Goal: Task Accomplishment & Management: Manage account settings

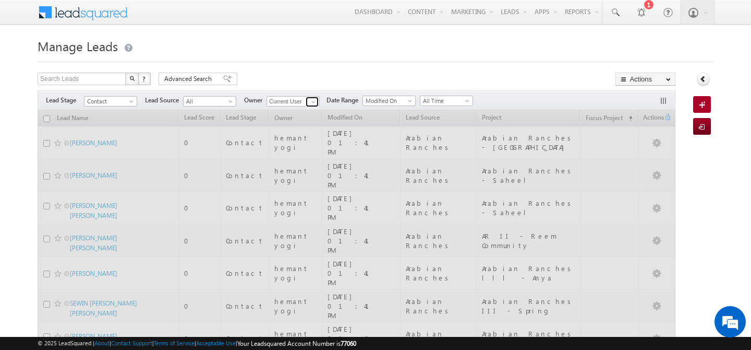
click at [311, 100] on span at bounding box center [313, 102] width 8 height 8
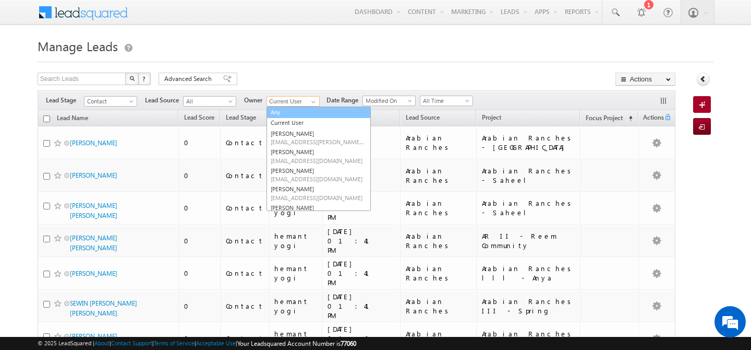
click at [299, 113] on link "Any" at bounding box center [319, 112] width 104 height 12
type input "Any"
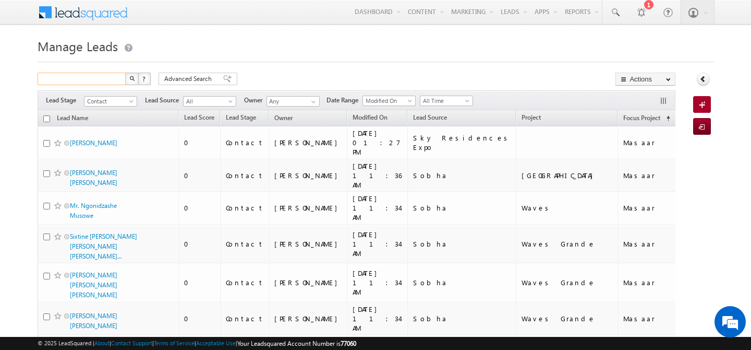
click at [113, 75] on input "text" at bounding box center [82, 79] width 89 height 13
type input "2179"
click at [125, 73] on button "button" at bounding box center [132, 79] width 14 height 13
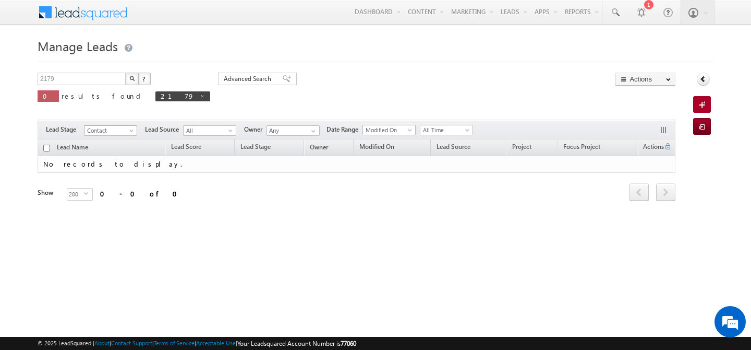
click at [130, 126] on span "Contact" at bounding box center [110, 130] width 50 height 9
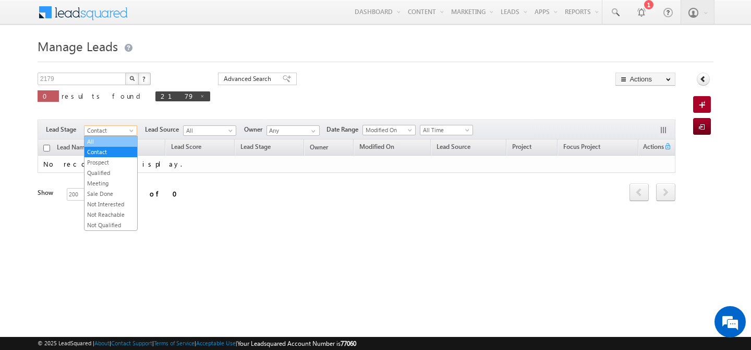
click at [106, 140] on link "All" at bounding box center [111, 141] width 53 height 9
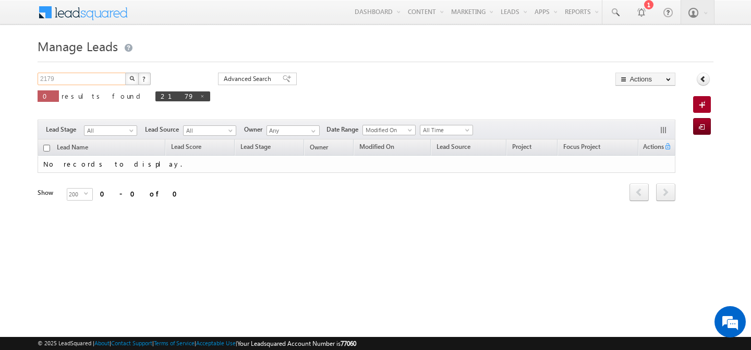
click at [73, 81] on input "2179" at bounding box center [82, 79] width 89 height 13
type input "502552179"
click at [125, 73] on button "button" at bounding box center [132, 79] width 14 height 13
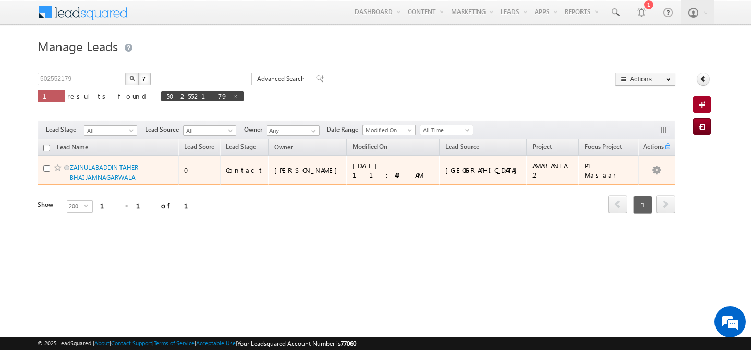
click at [57, 170] on span at bounding box center [58, 167] width 8 height 8
click at [56, 166] on span at bounding box center [58, 167] width 8 height 8
click at [46, 171] on input "checkbox" at bounding box center [46, 168] width 7 height 7
checkbox input "true"
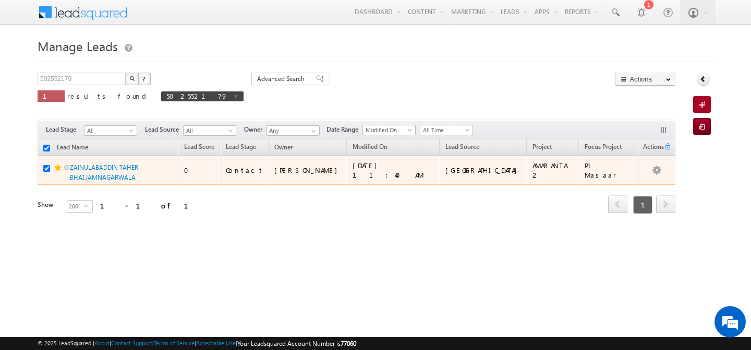
click at [111, 172] on span "ZAINULABADDIN TAHER BHAI JAMNAGARWALA" at bounding box center [105, 172] width 70 height 20
click at [113, 164] on link "ZAINULABADDIN TAHER BHAI JAMNAGARWALA" at bounding box center [104, 172] width 68 height 18
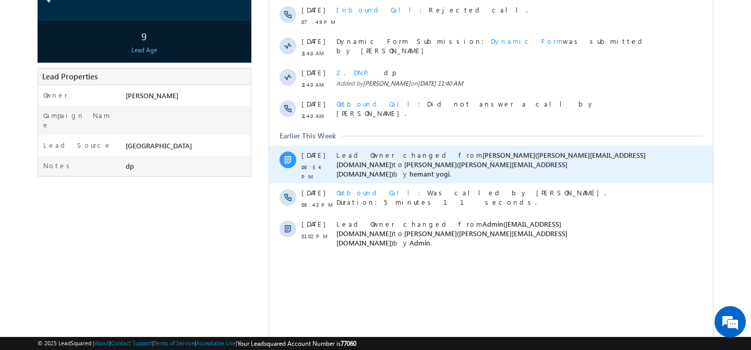
scroll to position [176, 0]
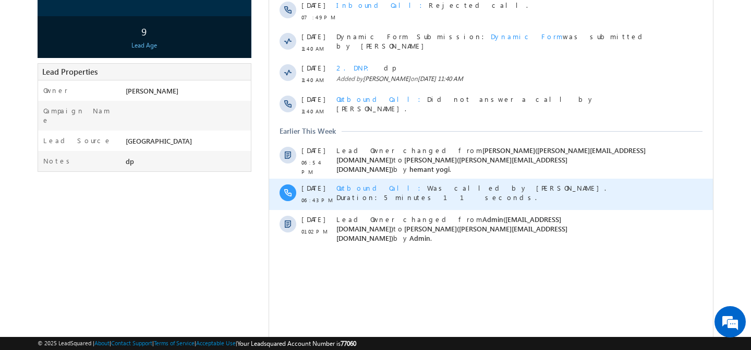
click at [362, 183] on span "Outbound Call" at bounding box center [382, 187] width 91 height 9
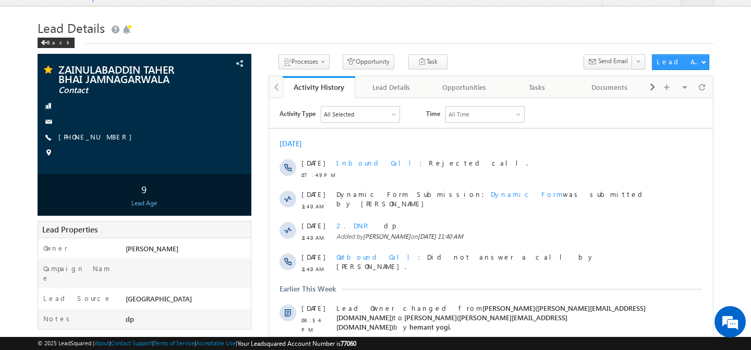
scroll to position [0, 0]
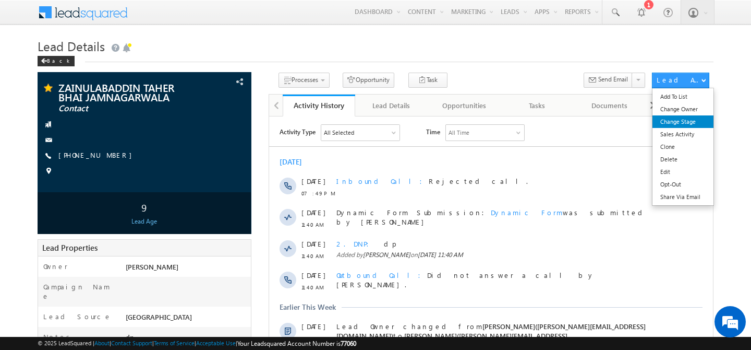
click at [677, 122] on link "Change Stage" at bounding box center [683, 121] width 61 height 13
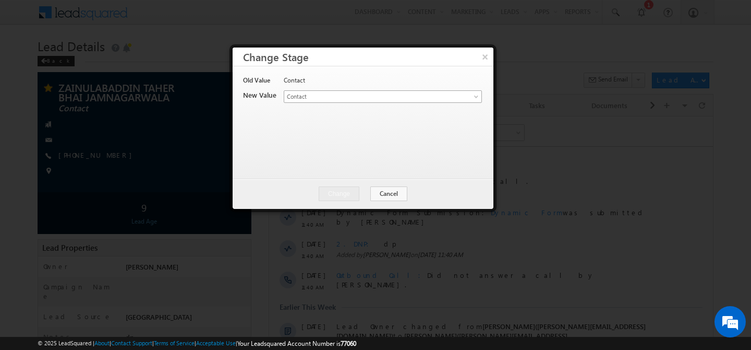
click at [454, 97] on link "Contact" at bounding box center [383, 96] width 198 height 13
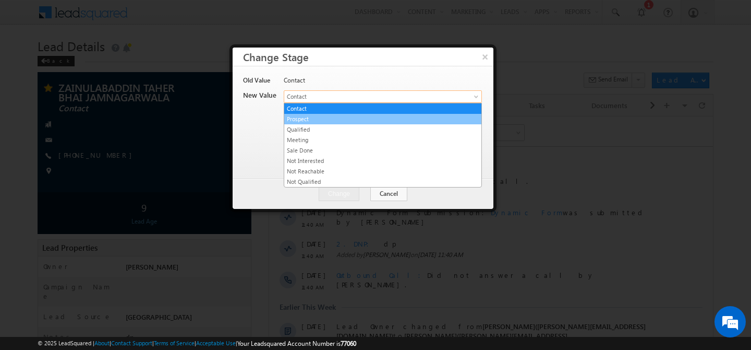
click at [360, 122] on link "Prospect" at bounding box center [382, 118] width 197 height 9
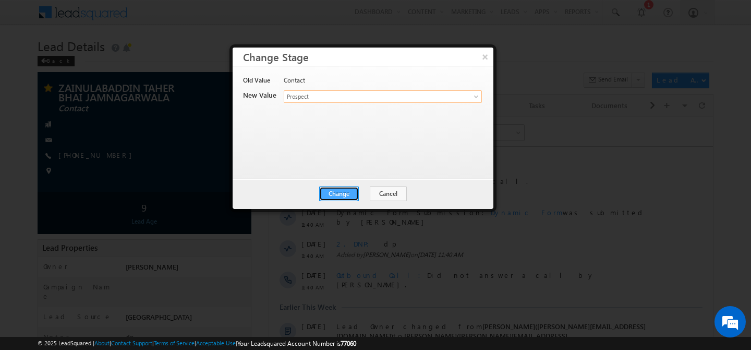
click at [342, 197] on button "Change" at bounding box center [339, 193] width 40 height 15
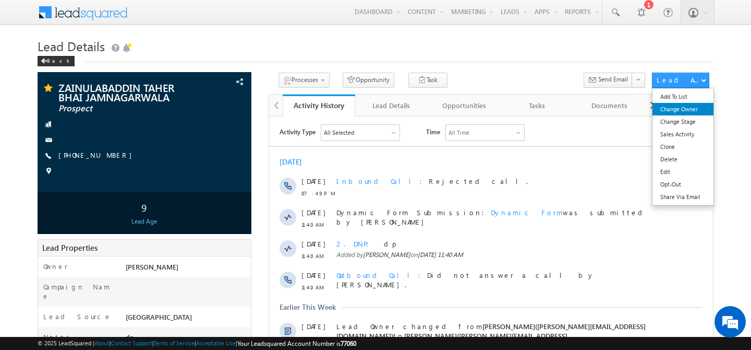
click at [674, 113] on link "Change Owner" at bounding box center [683, 109] width 61 height 13
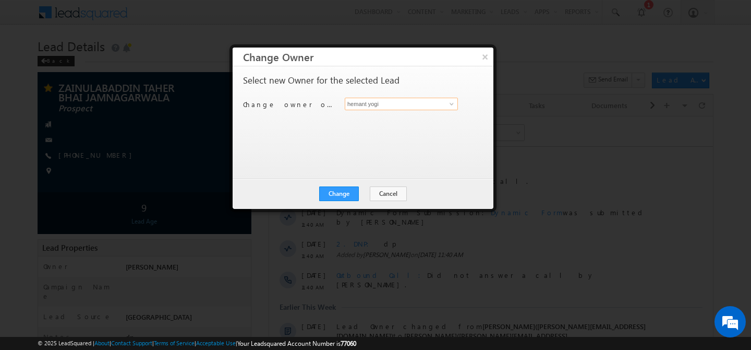
click at [443, 107] on input "hemant yogi" at bounding box center [401, 104] width 113 height 13
click at [450, 104] on span at bounding box center [452, 104] width 8 height 8
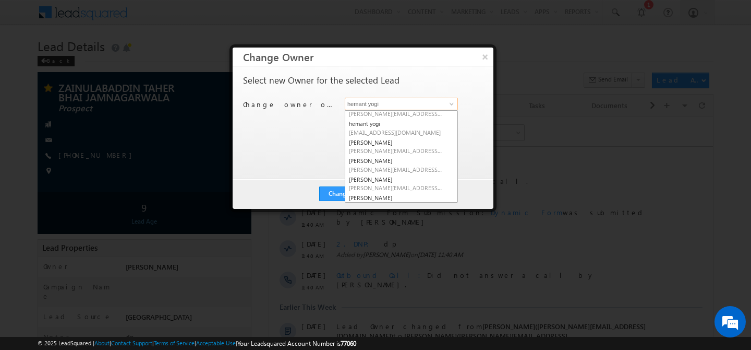
scroll to position [149, 0]
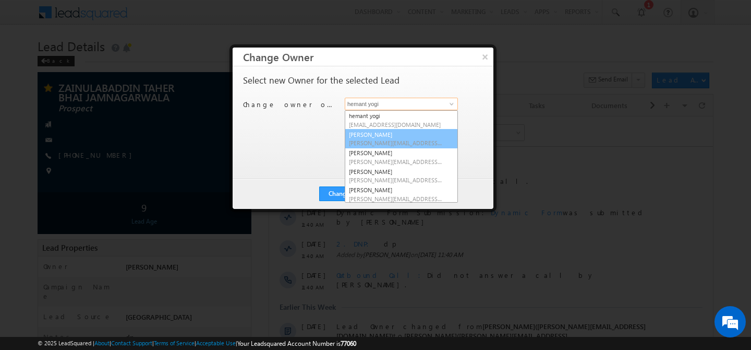
click at [397, 139] on span "[PERSON_NAME][EMAIL_ADDRESS][DOMAIN_NAME]" at bounding box center [396, 143] width 94 height 8
type input "[PERSON_NAME]"
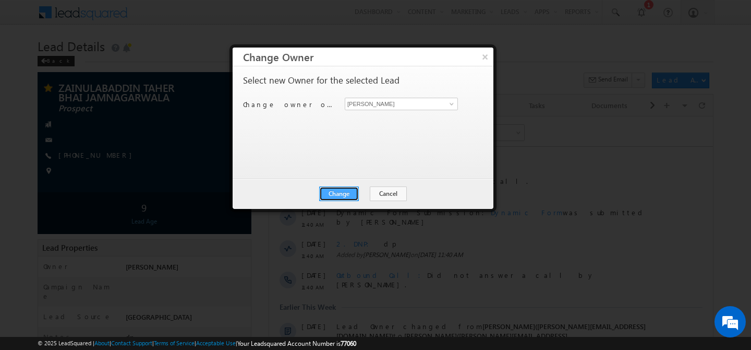
click at [341, 188] on button "Change" at bounding box center [339, 193] width 40 height 15
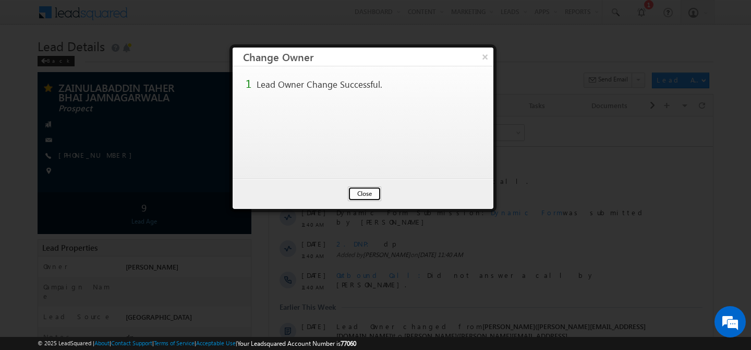
click at [355, 190] on button "Close" at bounding box center [364, 193] width 33 height 15
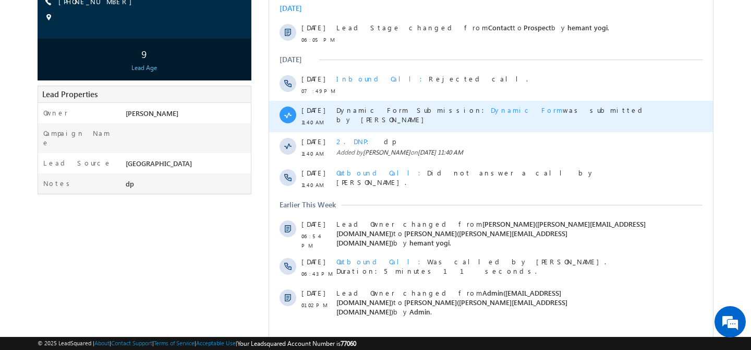
scroll to position [148, 0]
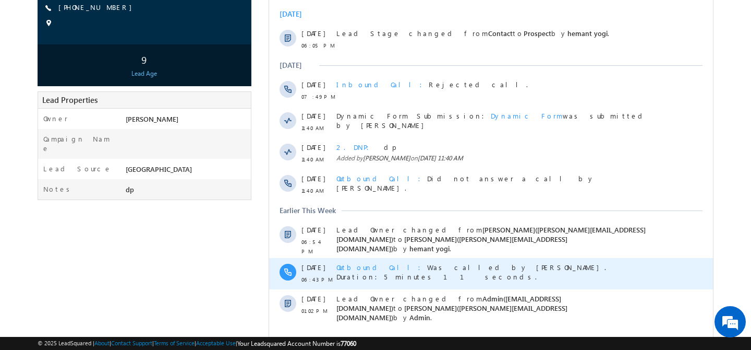
click at [400, 269] on div "Outbound Call Was called by [PERSON_NAME]. Duration:5 minutes 11 seconds." at bounding box center [499, 273] width 325 height 31
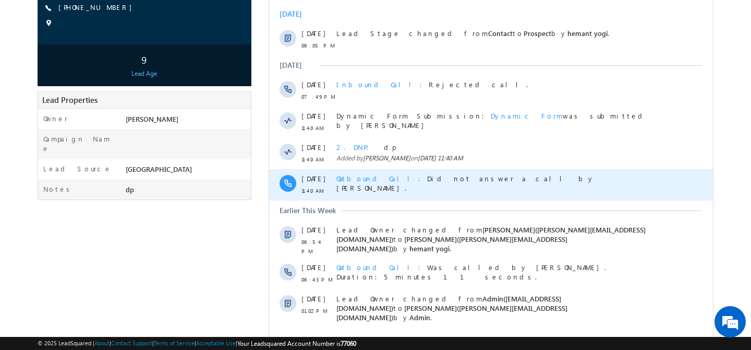
scroll to position [0, 0]
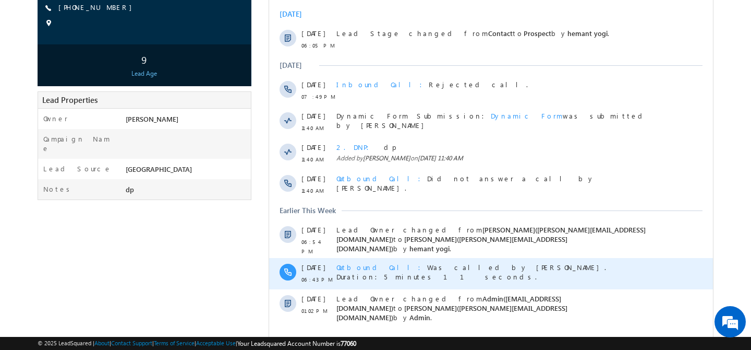
click at [367, 262] on span "Outbound Call" at bounding box center [382, 266] width 91 height 9
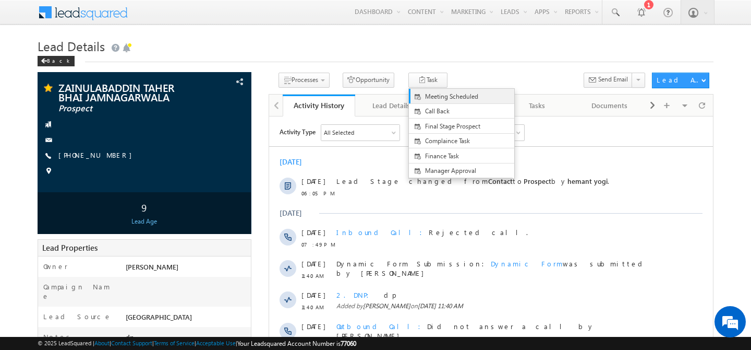
click at [441, 96] on span "Meeting Scheduled" at bounding box center [470, 96] width 90 height 9
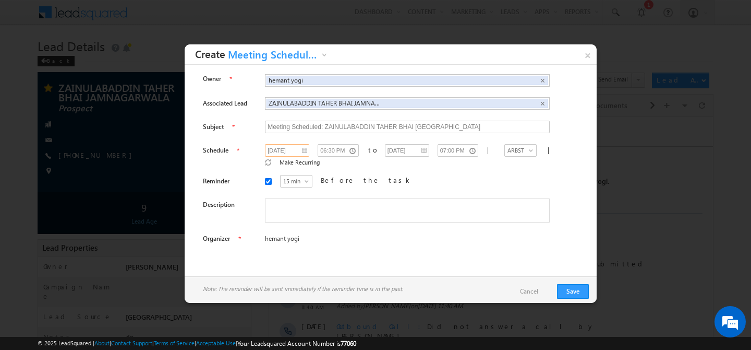
click at [297, 151] on input "29/08/2025" at bounding box center [287, 150] width 44 height 13
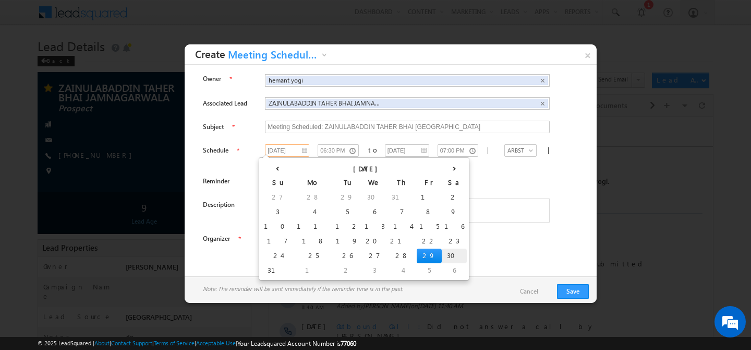
click at [442, 252] on td "30" at bounding box center [454, 255] width 25 height 15
type input "30/08/2025"
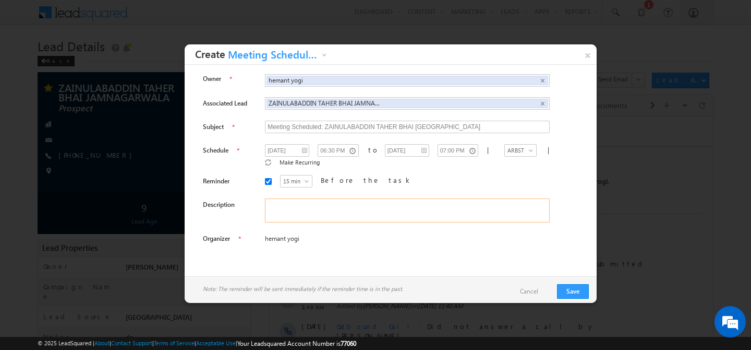
click at [297, 205] on textarea at bounding box center [407, 210] width 285 height 24
type textarea "very imp client need to take call back"
click at [581, 288] on button "Save" at bounding box center [573, 291] width 32 height 15
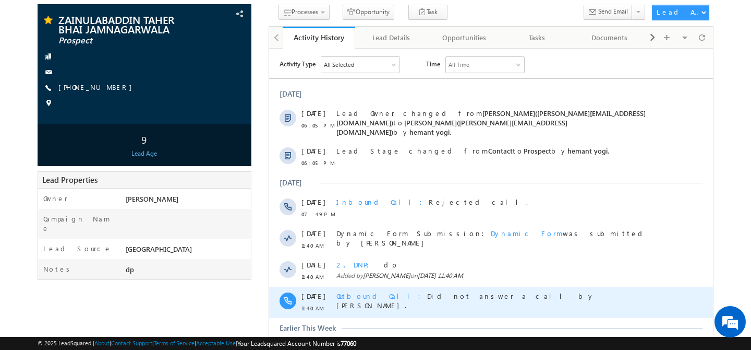
scroll to position [67, 0]
